Goal: Task Accomplishment & Management: Manage account settings

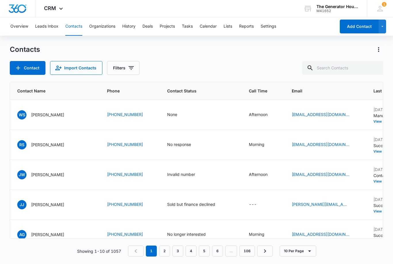
scroll to position [0, 48]
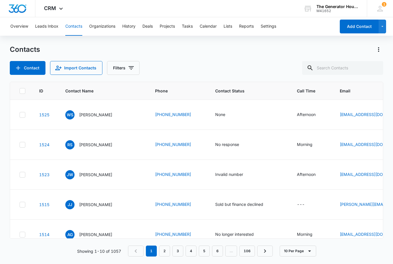
click at [215, 116] on div "None" at bounding box center [220, 114] width 10 height 6
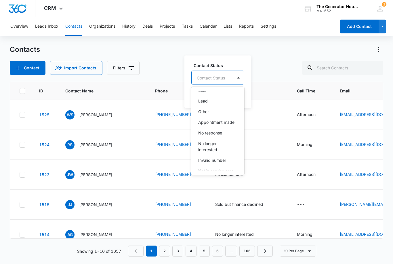
scroll to position [39, 0]
click at [224, 137] on div "No response" at bounding box center [217, 133] width 53 height 11
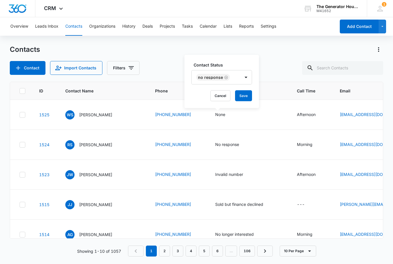
click at [244, 94] on button "Save" at bounding box center [243, 95] width 17 height 11
